Goal: Find contact information: Find contact information

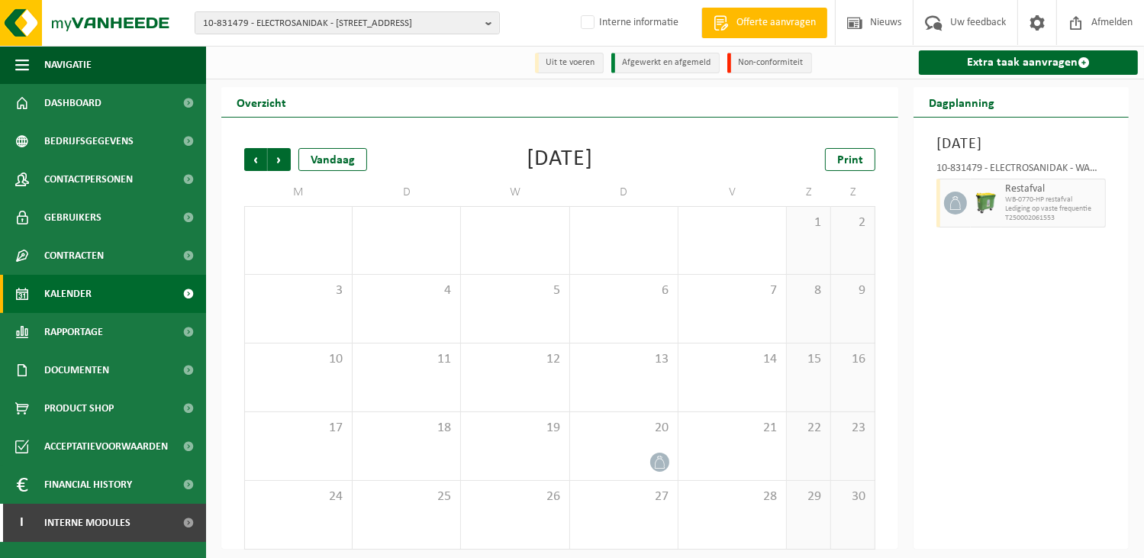
click at [280, 27] on span "10-831479 - ELECTROSANIDAK - [STREET_ADDRESS]" at bounding box center [341, 23] width 276 height 23
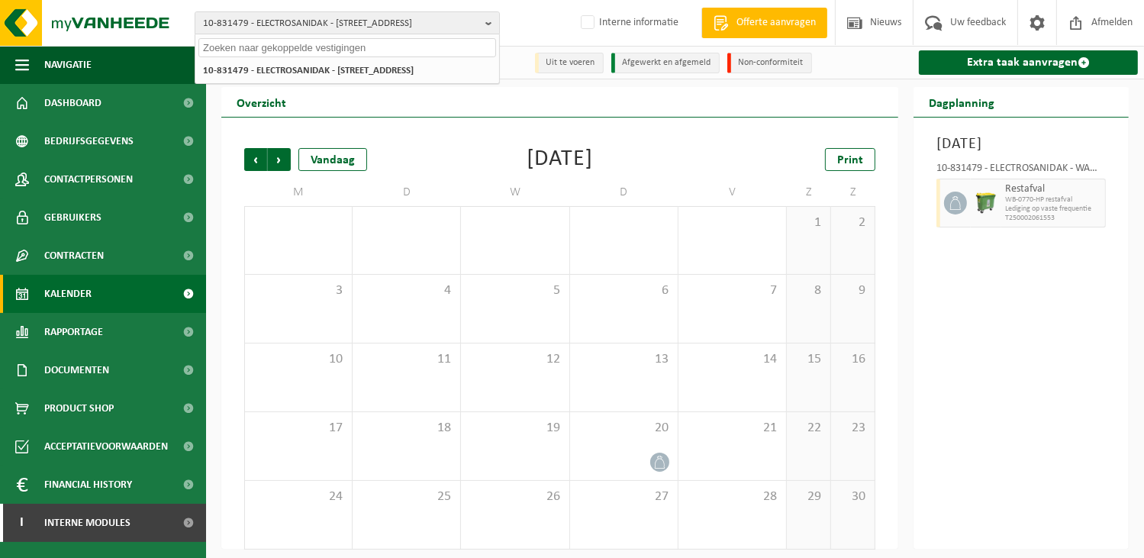
paste input "10-764592"
type input "10-764592"
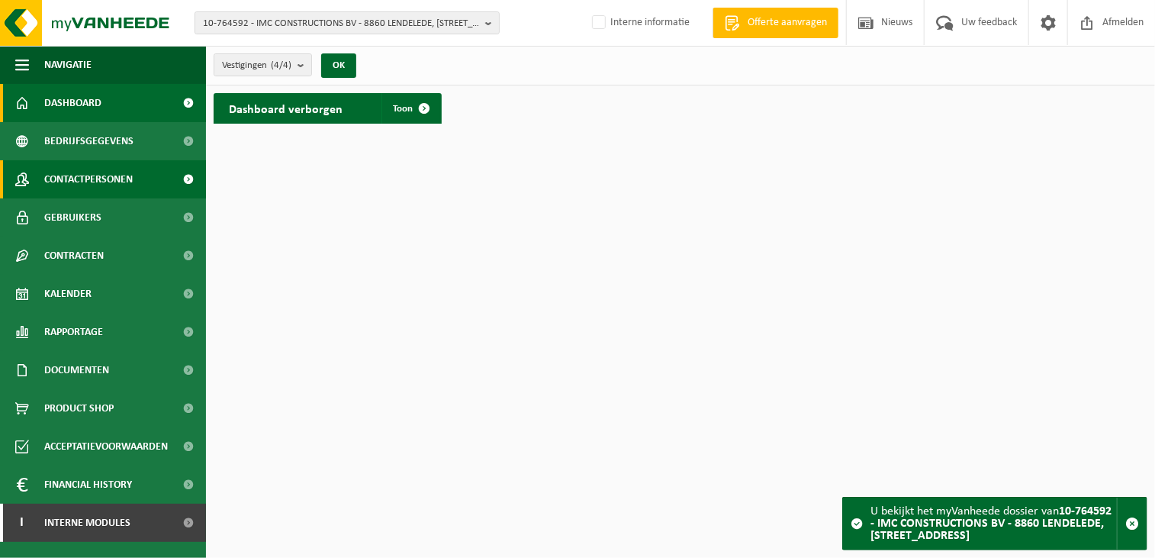
click at [79, 178] on span "Contactpersonen" at bounding box center [88, 179] width 89 height 38
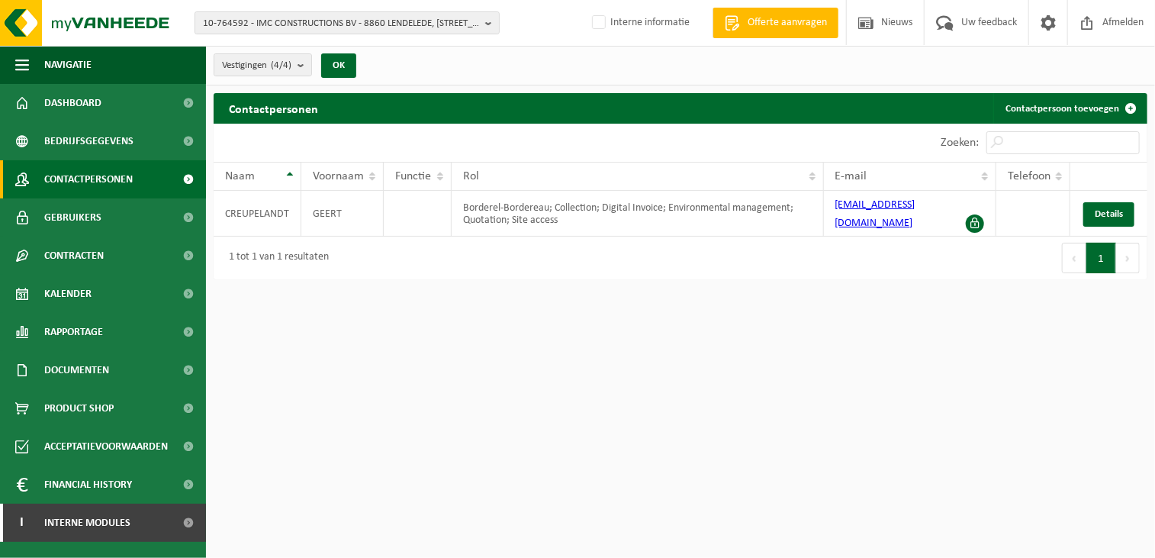
click at [867, 347] on html "10-764592 - IMC CONSTRUCTIONS BV - 8860 LENDELEDE, [STREET_ADDRESS] BV - 8860 […" at bounding box center [577, 279] width 1155 height 558
